Goal: Ask a question

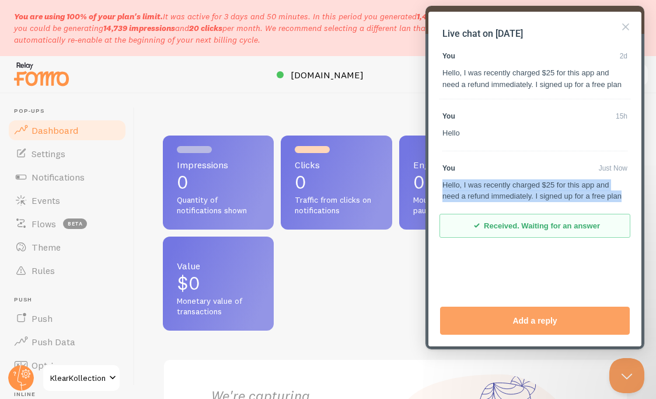
drag, startPoint x: 472, startPoint y: 215, endPoint x: 441, endPoint y: 196, distance: 35.9
click at [441, 196] on section "Live chat on [DATE] You 2d Hello, I was recently charged $25 for this app and n…" at bounding box center [535, 139] width 190 height 233
copy div "Hello, I was recently charged $25 for this app and need a refund immediately. I…"
click at [619, 26] on button "Close" at bounding box center [625, 27] width 19 height 19
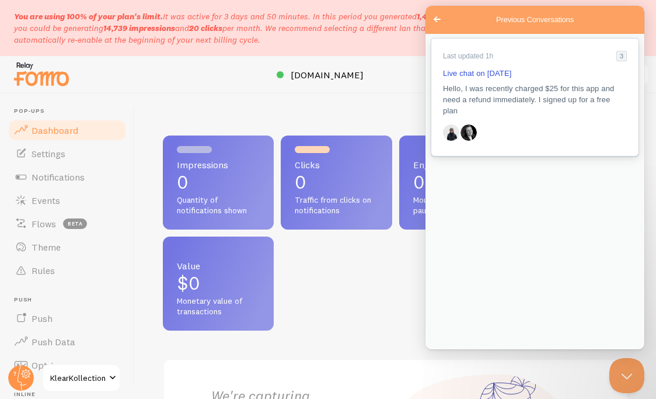
click at [522, 95] on span "Hello, I was recently charged $25 for this app and need a refund immediately. I…" at bounding box center [528, 99] width 171 height 31
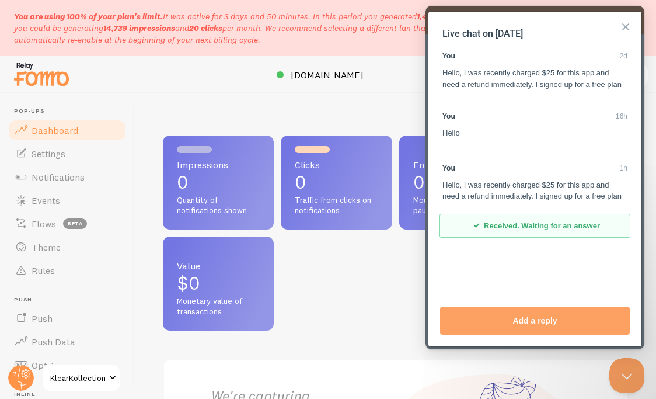
click at [628, 28] on button "Close" at bounding box center [625, 27] width 19 height 19
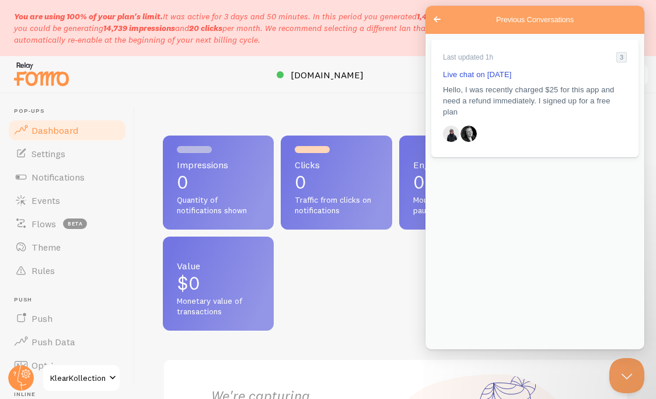
click at [63, 375] on span "KlearKollection" at bounding box center [77, 378] width 55 height 14
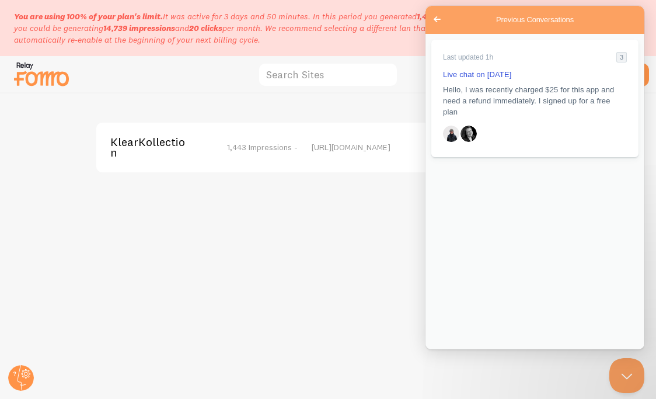
click at [249, 156] on div "KlearKollection 1,443 Impressions -" at bounding box center [203, 148] width 187 height 22
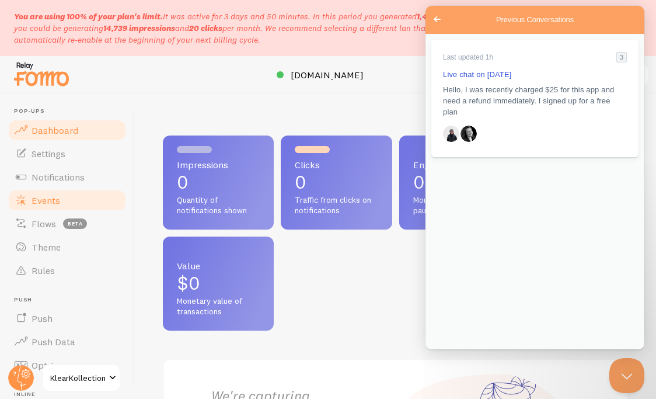
click at [82, 197] on link "Events" at bounding box center [67, 200] width 120 height 23
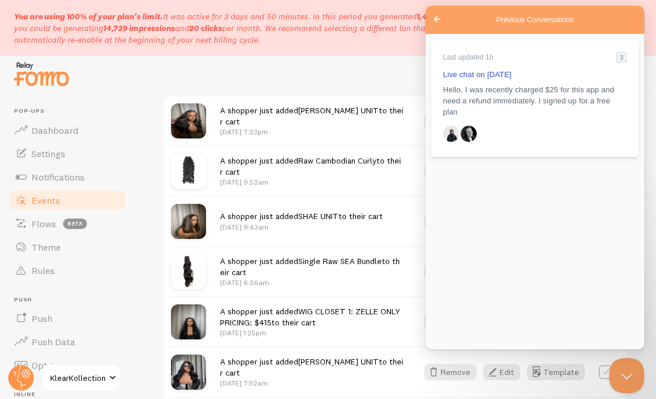
scroll to position [340, 0]
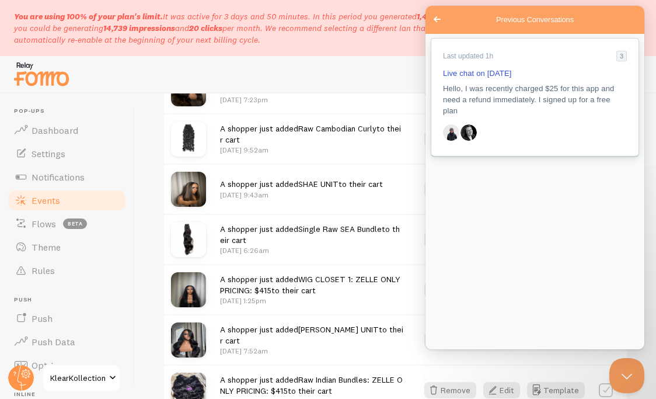
click at [451, 127] on div "Previous Conversations" at bounding box center [451, 132] width 16 height 16
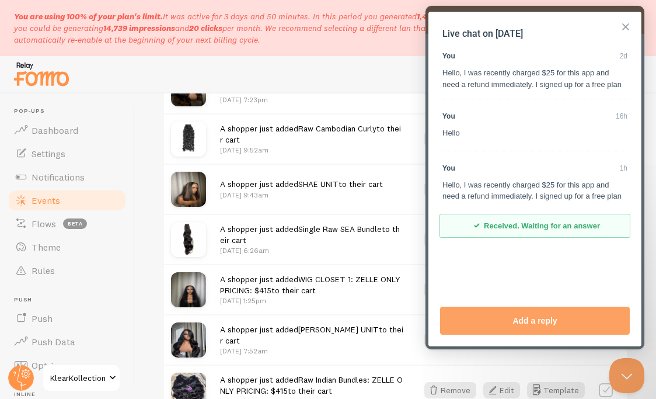
click at [628, 25] on button "Close" at bounding box center [625, 27] width 19 height 19
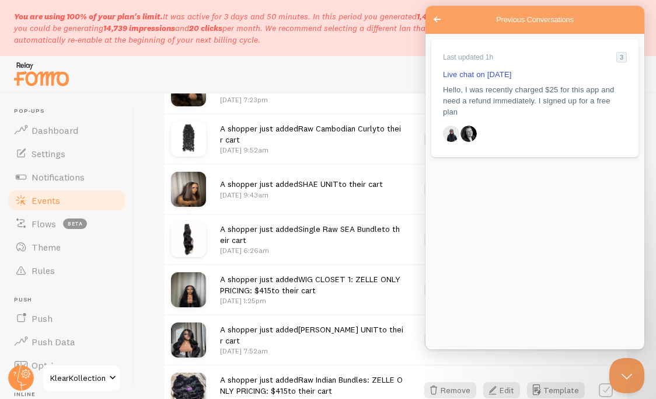
click at [437, 15] on span "Go back" at bounding box center [437, 19] width 14 height 14
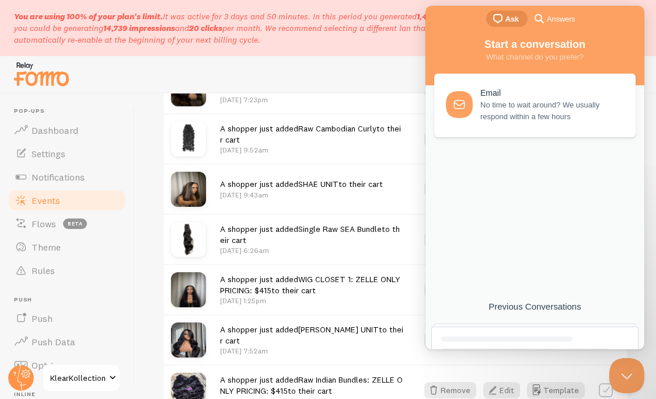
click at [559, 24] on span "Answers" at bounding box center [561, 19] width 28 height 12
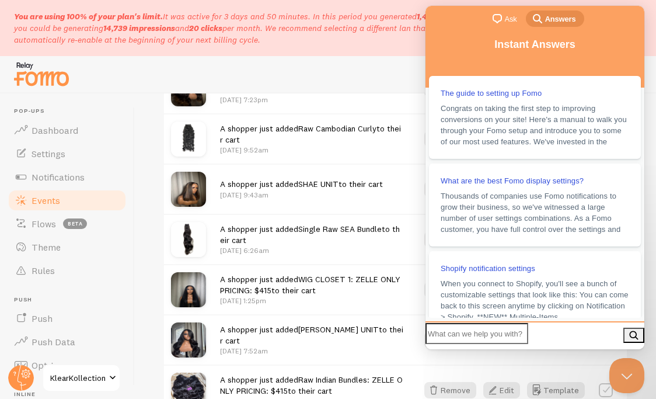
click at [448, 9] on div "chat-square Ask search-medium Answers" at bounding box center [534, 20] width 219 height 28
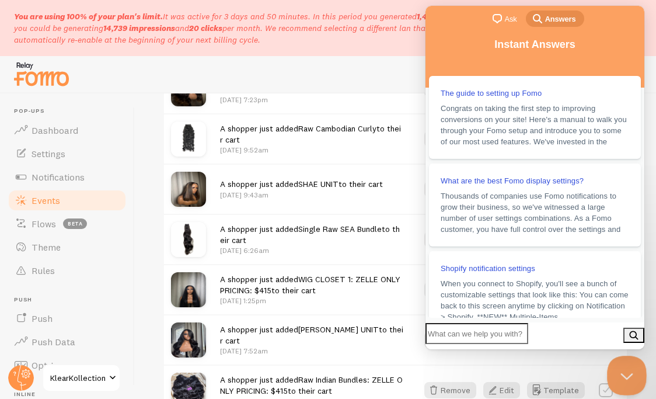
click at [628, 381] on button "Close Beacon popover" at bounding box center [624, 372] width 35 height 35
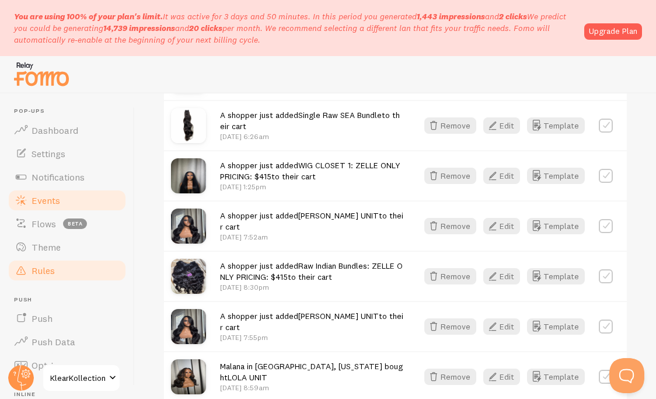
scroll to position [163, 0]
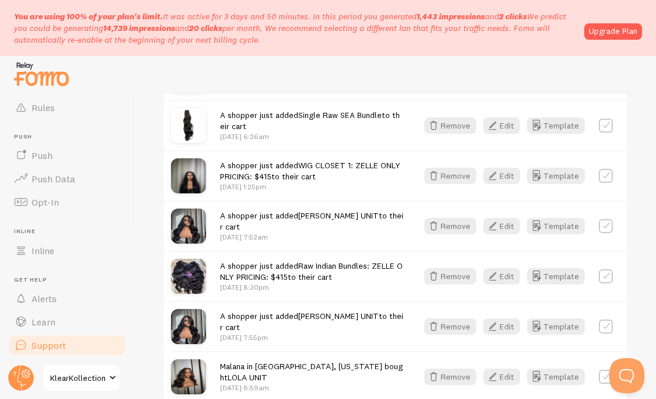
click at [72, 337] on link "Support" at bounding box center [67, 344] width 120 height 23
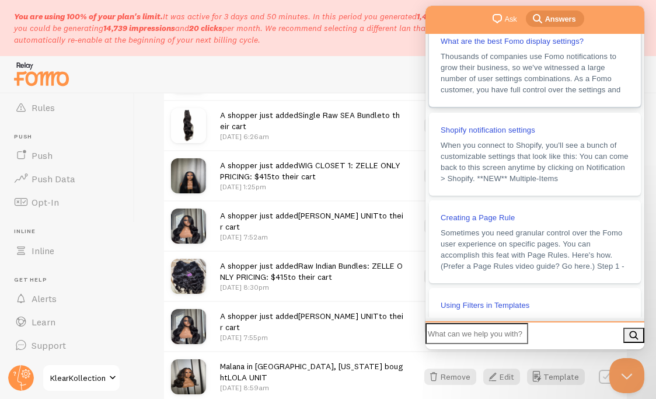
scroll to position [238, 0]
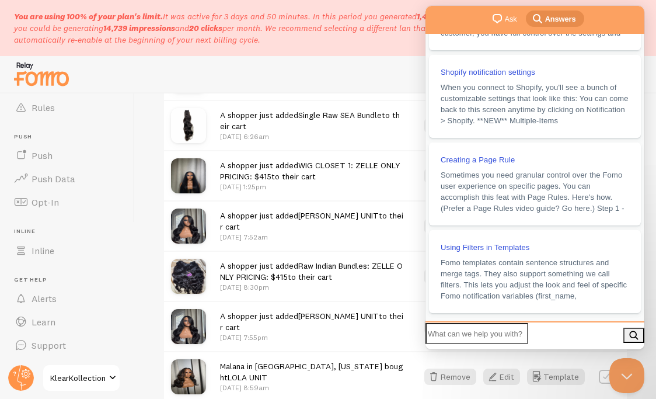
click at [507, 19] on span "Ask" at bounding box center [511, 19] width 12 height 12
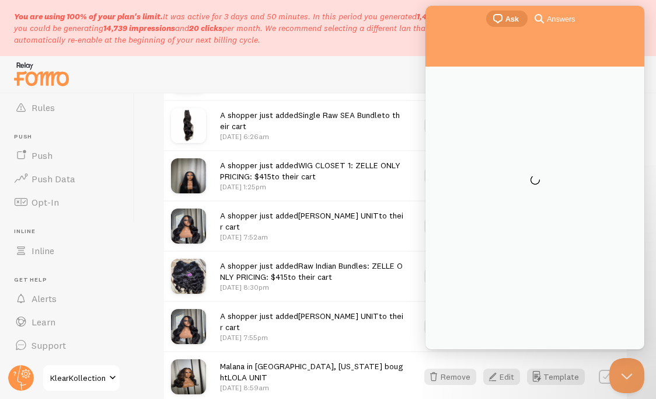
scroll to position [0, 0]
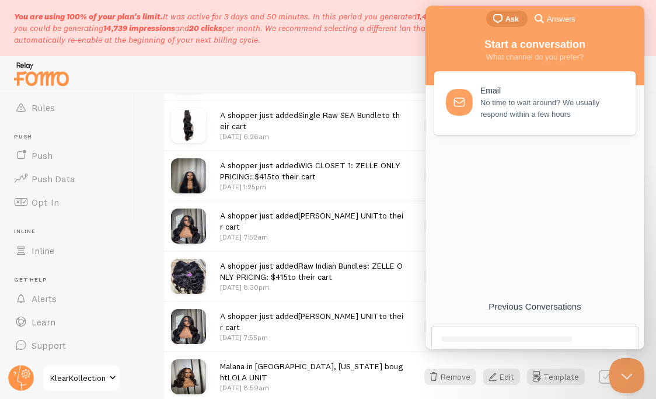
click at [536, 110] on span "No time to wait around? We usually respond within a few hours" at bounding box center [551, 108] width 142 height 23
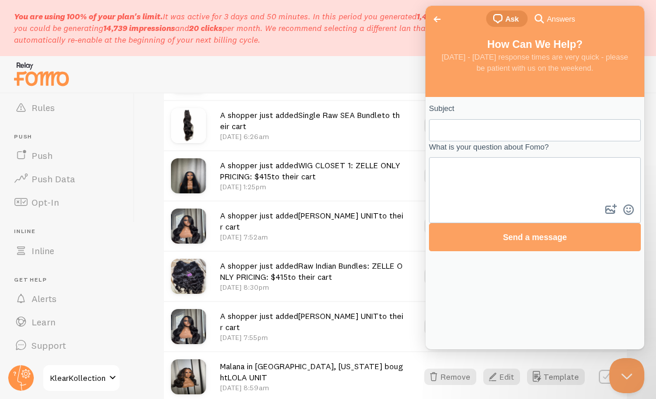
click at [532, 140] on input "Subject" at bounding box center [489, 130] width 103 height 21
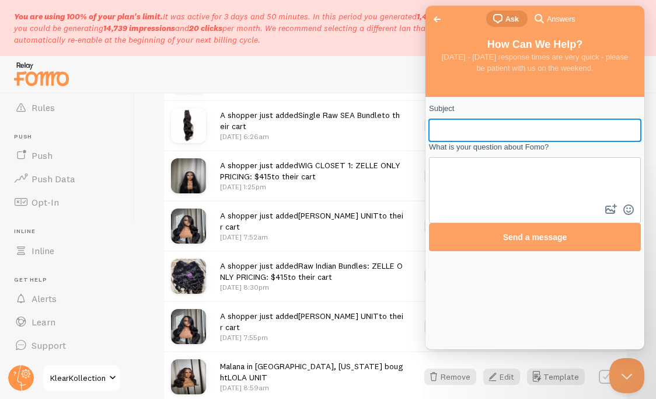
type input "Refund"
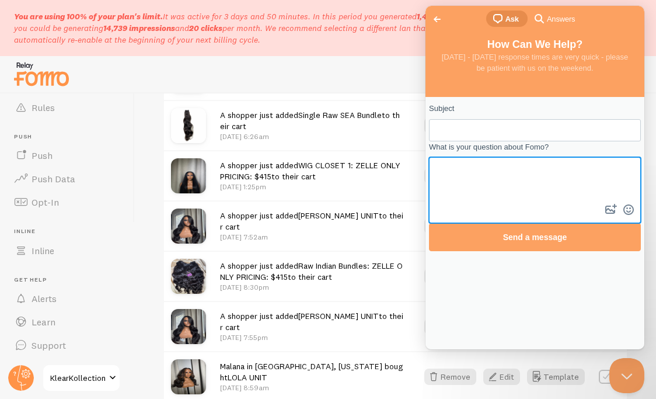
paste textarea "Hello, I was recently charged $25 for this app and need a refund immediately. I…"
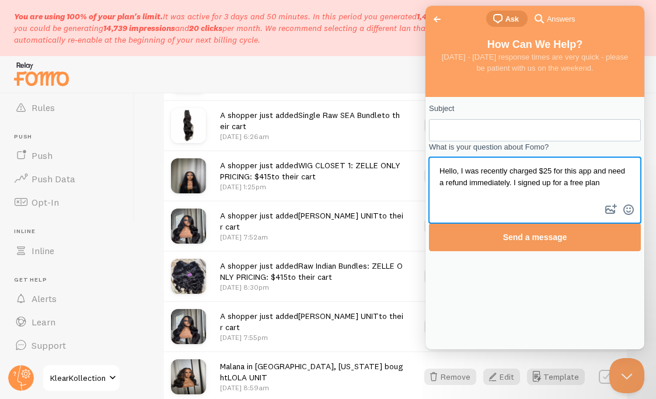
type textarea "Hello, I was recently charged $25 for this app and need a refund immediately. I…"
click at [538, 242] on span "Send a message" at bounding box center [535, 236] width 64 height 9
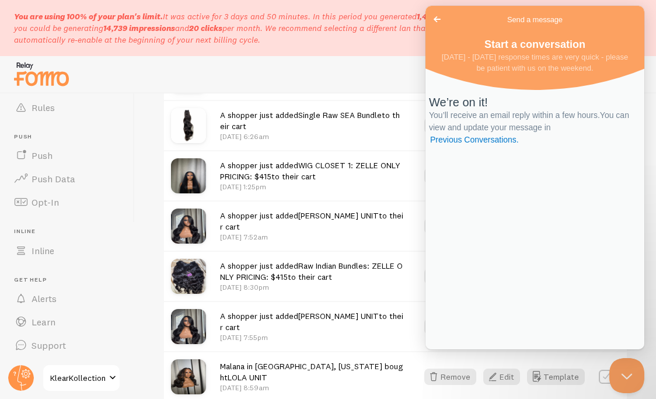
click at [437, 14] on span "Go back" at bounding box center [437, 19] width 14 height 14
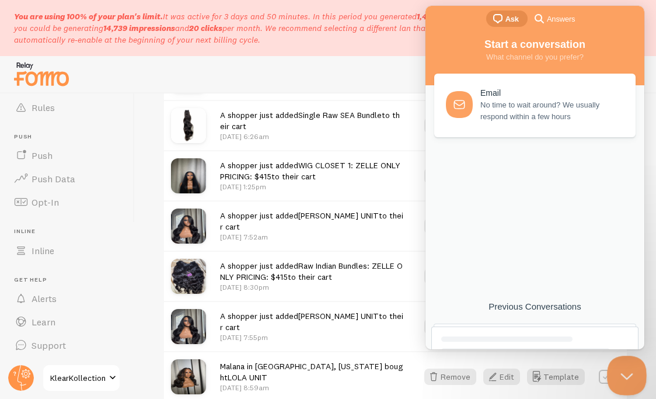
click at [625, 374] on button "Close Beacon popover" at bounding box center [624, 372] width 35 height 35
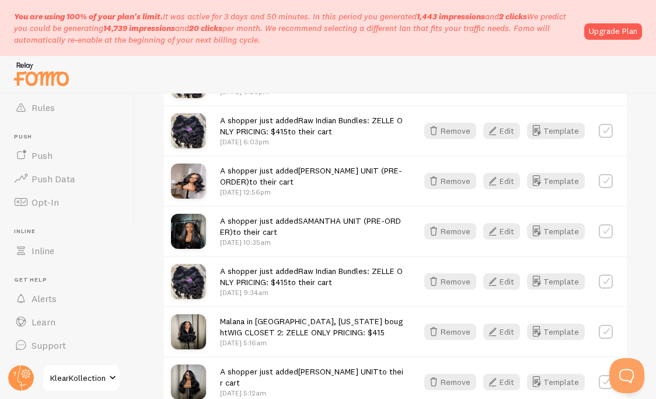
scroll to position [1619, 0]
